Goal: Information Seeking & Learning: Check status

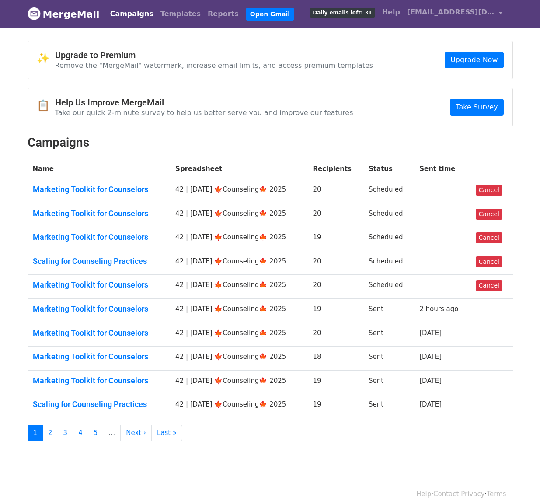
scroll to position [14, 0]
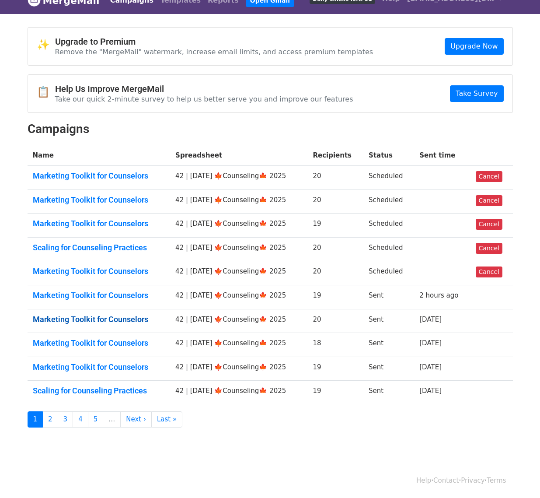
click at [113, 316] on link "Marketing Toolkit for Counselors" at bounding box center [99, 319] width 132 height 10
click at [121, 312] on td "Marketing Toolkit for Counselors" at bounding box center [99, 321] width 143 height 24
click at [121, 314] on link "Marketing Toolkit for Counselors" at bounding box center [99, 319] width 132 height 10
click at [118, 344] on link "Marketing Toolkit for Counselors" at bounding box center [99, 343] width 132 height 10
click at [115, 357] on td "Marketing Toolkit for Counselors" at bounding box center [99, 368] width 143 height 24
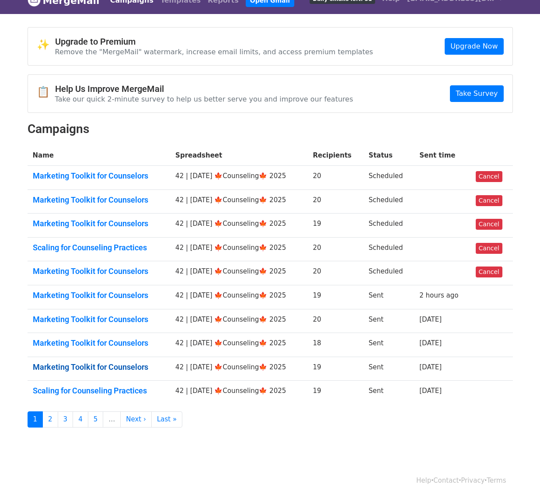
click at [114, 362] on link "Marketing Toolkit for Counselors" at bounding box center [99, 367] width 132 height 10
click at [114, 394] on link "Scaling for Counseling Practices" at bounding box center [99, 391] width 132 height 10
click at [51, 415] on link "2" at bounding box center [50, 419] width 16 height 16
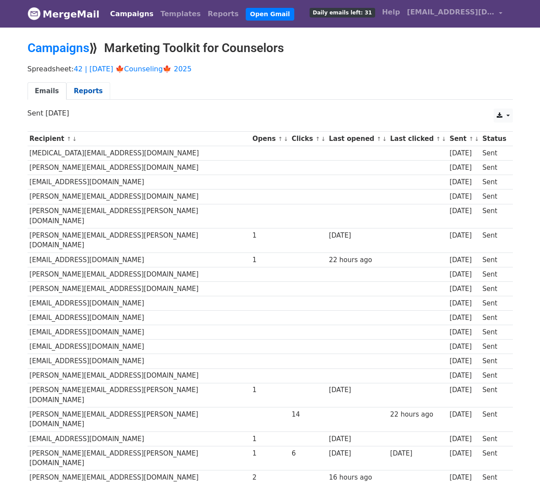
click at [88, 93] on link "Reports" at bounding box center [88, 91] width 44 height 18
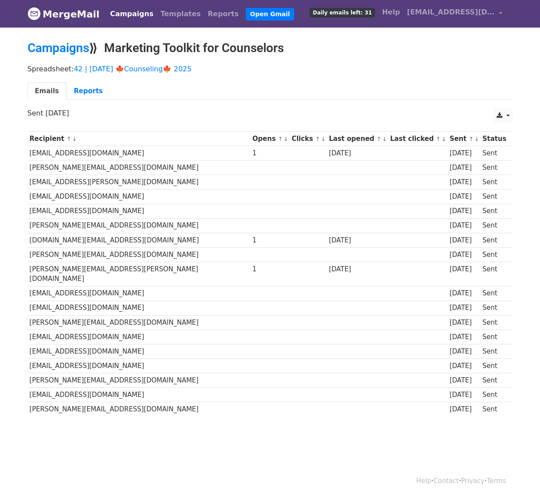
click at [105, 93] on ul "Emails Reports" at bounding box center [270, 91] width 485 height 18
click at [87, 89] on link "Reports" at bounding box center [88, 91] width 44 height 18
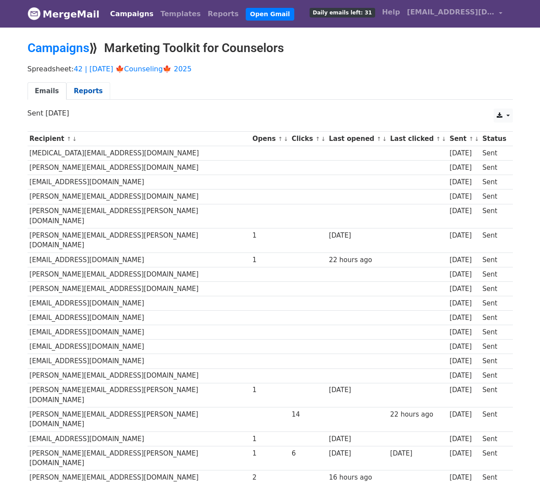
click at [87, 84] on link "Reports" at bounding box center [88, 91] width 44 height 18
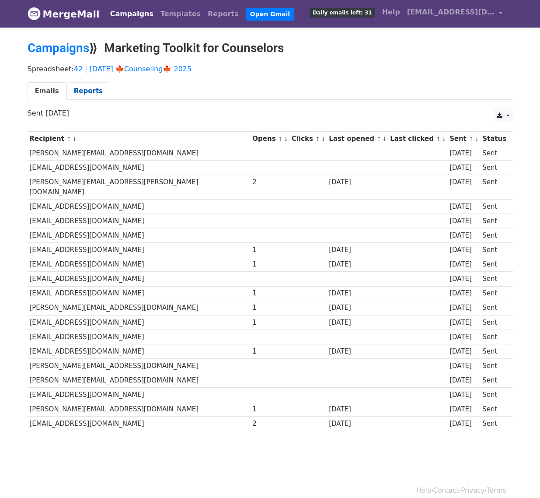
click at [89, 86] on link "Reports" at bounding box center [88, 91] width 44 height 18
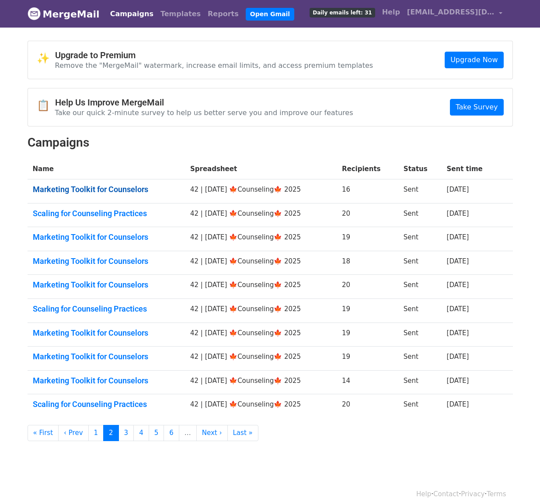
click at [95, 185] on link "Marketing Toolkit for Counselors" at bounding box center [106, 190] width 147 height 10
click at [95, 210] on link "Scaling for Counseling Practices" at bounding box center [106, 214] width 147 height 10
click at [95, 245] on td "Marketing Toolkit for Counselors" at bounding box center [106, 239] width 157 height 24
click at [108, 238] on link "Marketing Toolkit for Counselors" at bounding box center [106, 237] width 147 height 10
click at [108, 264] on link "Marketing Toolkit for Counselors" at bounding box center [106, 261] width 147 height 10
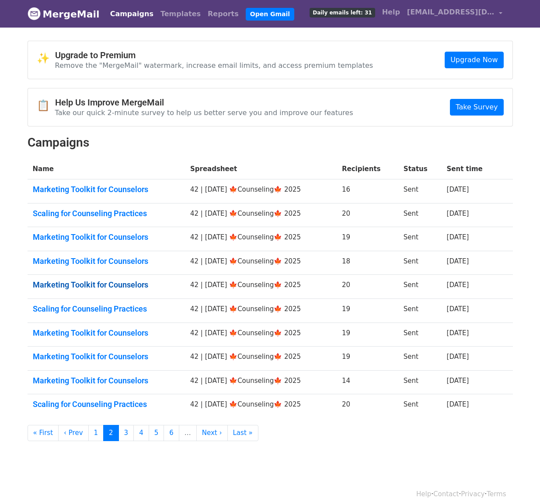
click at [106, 283] on link "Marketing Toolkit for Counselors" at bounding box center [106, 285] width 147 height 10
click at [104, 307] on link "Scaling for Counseling Practices" at bounding box center [106, 309] width 147 height 10
click at [104, 335] on link "Marketing Toolkit for Counselors" at bounding box center [106, 333] width 147 height 10
click at [104, 355] on link "Marketing Toolkit for Counselors" at bounding box center [106, 357] width 147 height 10
click at [103, 378] on link "Marketing Toolkit for Counselors" at bounding box center [106, 381] width 147 height 10
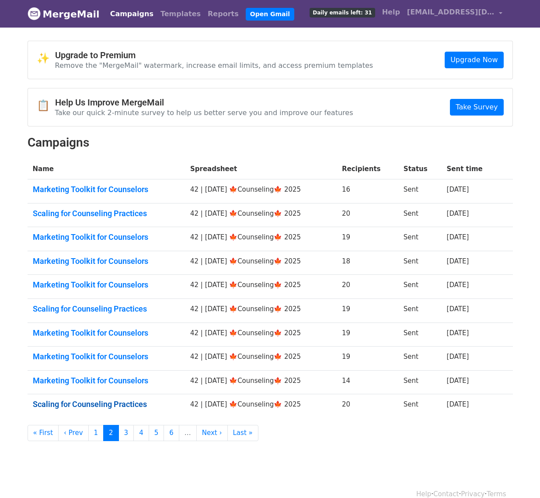
click at [102, 401] on link "Scaling for Counseling Practices" at bounding box center [106, 404] width 147 height 10
click at [119, 423] on div "✨ Upgrade to Premium Remove the "MergeMail" watermark, increase email limits, a…" at bounding box center [270, 241] width 498 height 400
click at [120, 429] on link "3" at bounding box center [126, 433] width 16 height 16
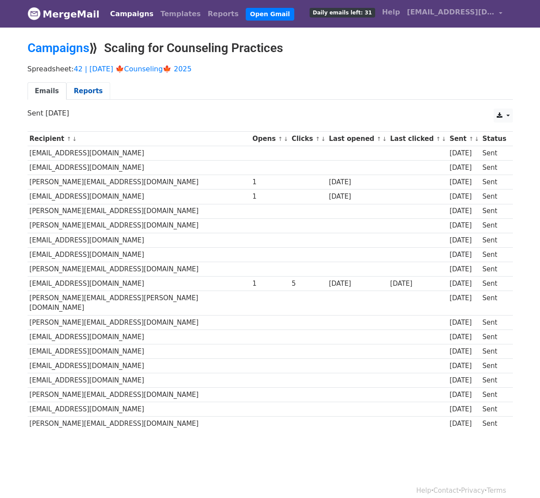
click at [94, 86] on link "Reports" at bounding box center [88, 91] width 44 height 18
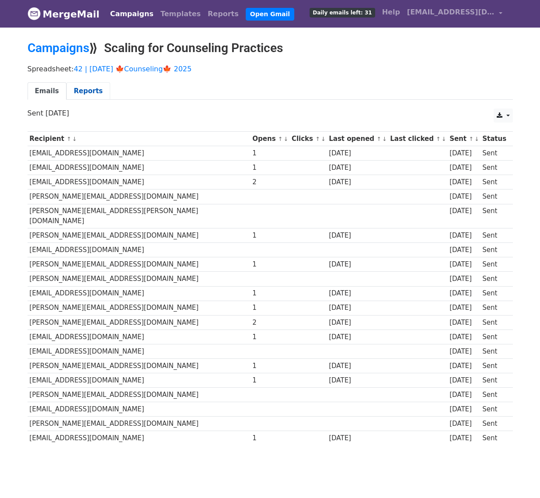
click at [93, 86] on link "Reports" at bounding box center [88, 91] width 44 height 18
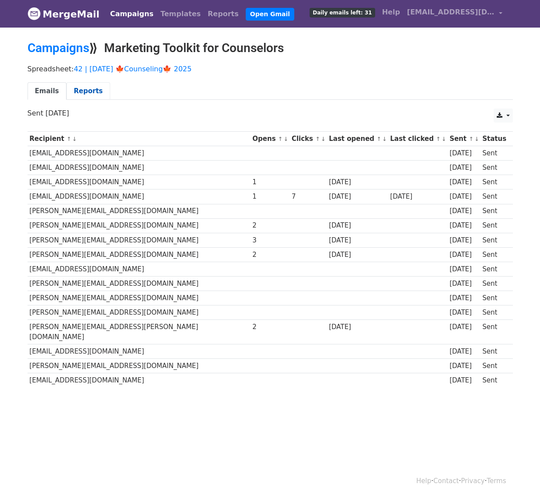
click at [98, 96] on link "Reports" at bounding box center [88, 91] width 44 height 18
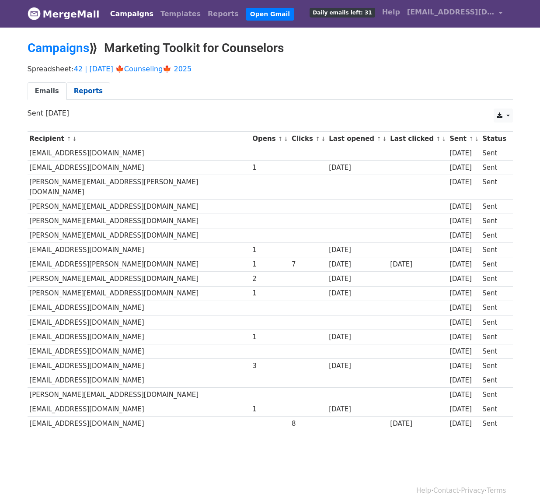
click at [92, 91] on link "Reports" at bounding box center [88, 91] width 44 height 18
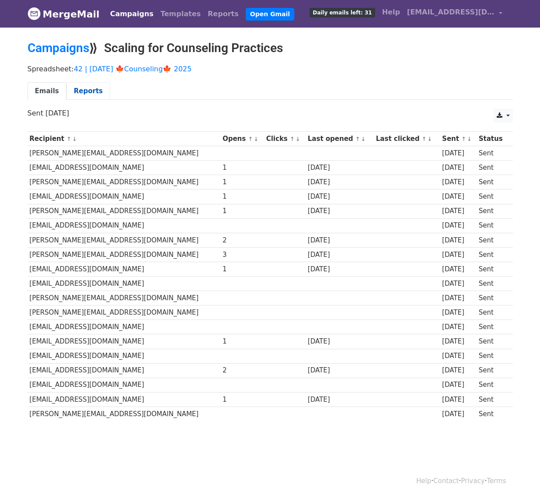
click at [97, 87] on link "Reports" at bounding box center [88, 91] width 44 height 18
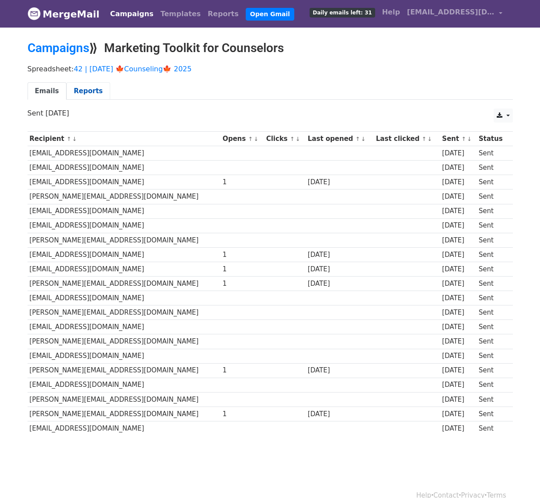
click at [92, 87] on link "Reports" at bounding box center [88, 91] width 44 height 18
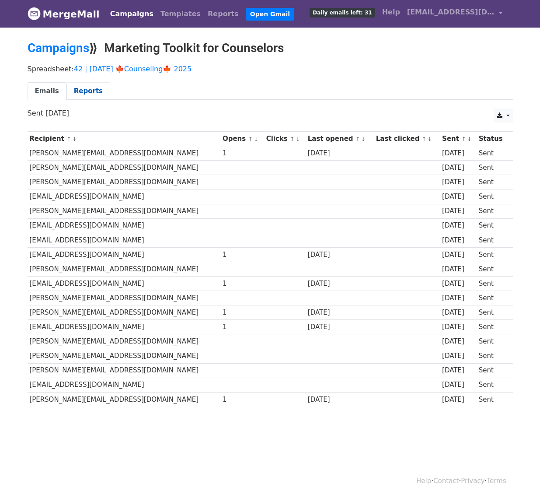
click at [94, 89] on link "Reports" at bounding box center [88, 91] width 44 height 18
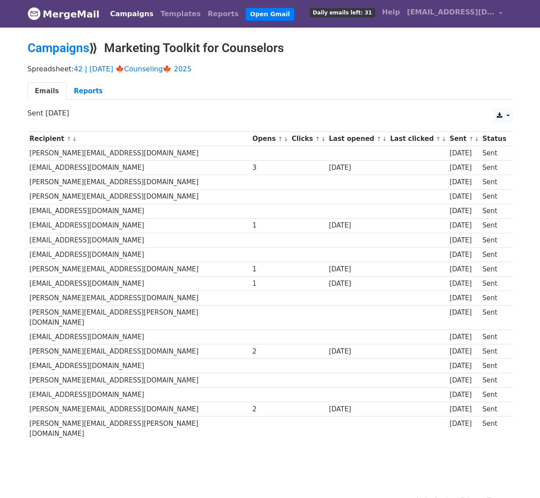
click at [85, 78] on div "Spreadsheet: 42 | [DATE] 🍁Counseling🍁 2025 Emails Reports" at bounding box center [270, 84] width 498 height 49
click at [85, 84] on link "Reports" at bounding box center [88, 91] width 44 height 18
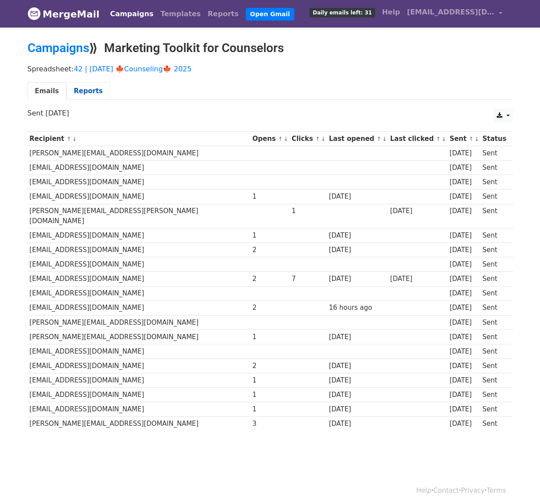
click at [94, 92] on link "Reports" at bounding box center [88, 91] width 44 height 18
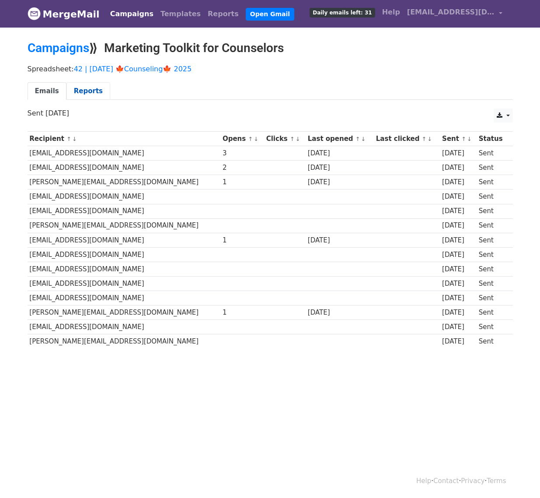
click at [92, 92] on link "Reports" at bounding box center [88, 91] width 44 height 18
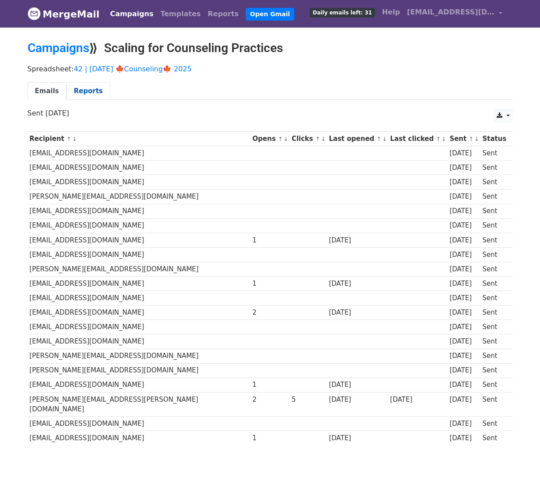
click at [87, 86] on link "Reports" at bounding box center [88, 91] width 44 height 18
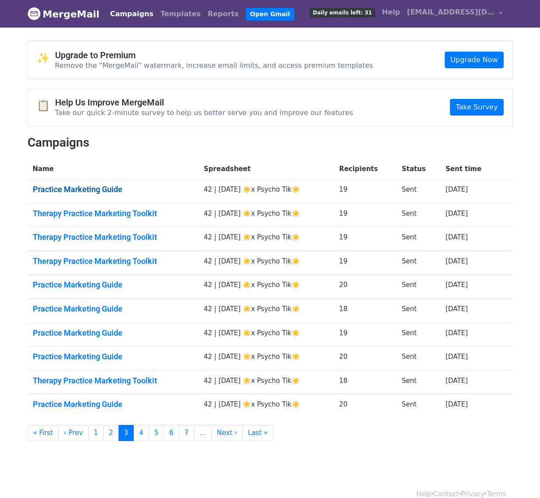
click at [97, 192] on link "Practice Marketing Guide" at bounding box center [113, 190] width 161 height 10
click at [97, 218] on td "Therapy Practice Marketing Toolkit" at bounding box center [113, 215] width 171 height 24
click at [101, 213] on link "Therapy Practice Marketing Toolkit" at bounding box center [113, 214] width 161 height 10
click at [98, 237] on link "Therapy Practice Marketing Toolkit" at bounding box center [113, 237] width 161 height 10
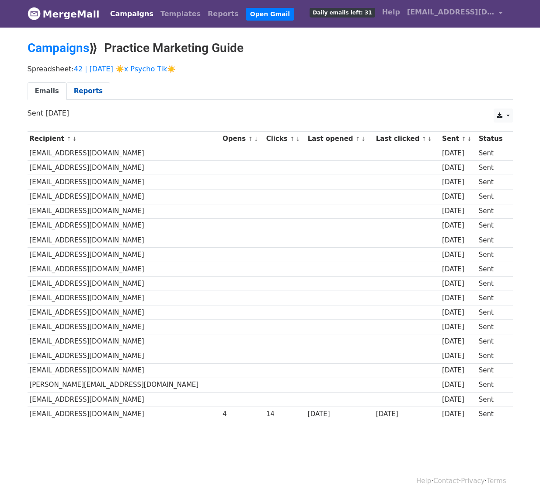
click at [96, 88] on link "Reports" at bounding box center [88, 91] width 44 height 18
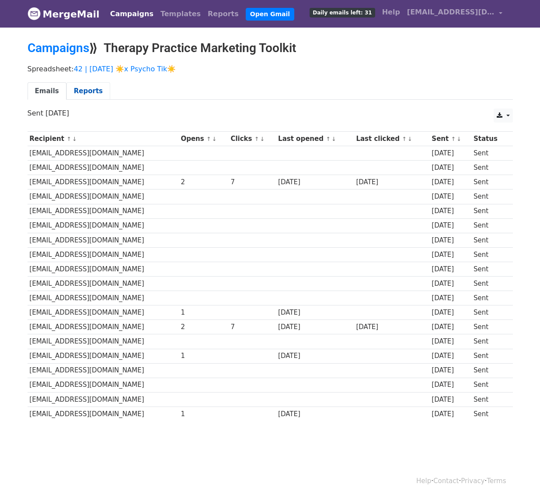
click at [94, 89] on link "Reports" at bounding box center [88, 91] width 44 height 18
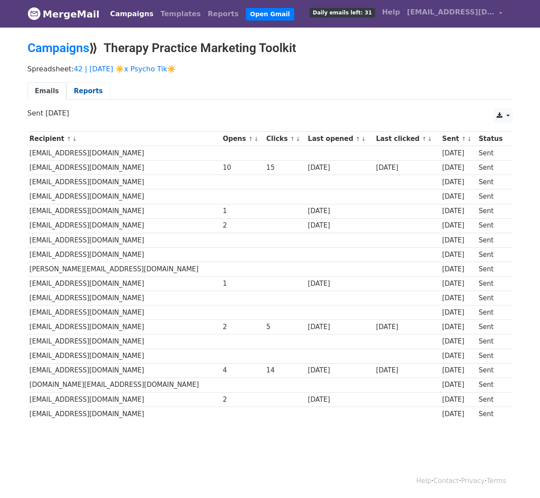
click at [89, 88] on link "Reports" at bounding box center [88, 91] width 44 height 18
